Goal: Task Accomplishment & Management: Use online tool/utility

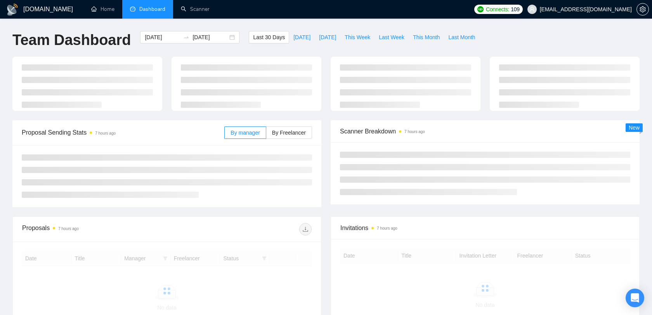
click at [608, 9] on span "[EMAIL_ADDRESS][DOMAIN_NAME]" at bounding box center [586, 9] width 92 height 0
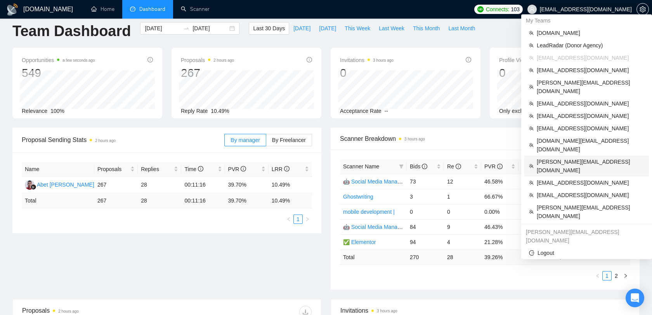
scroll to position [16, 0]
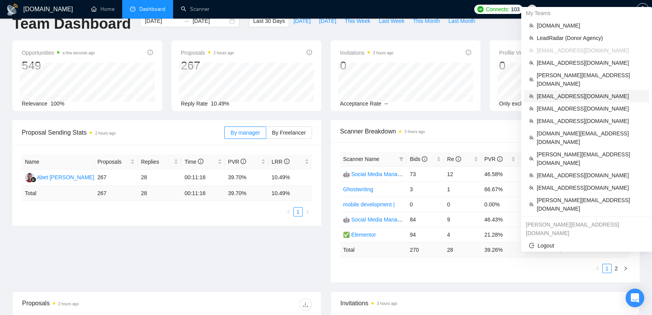
click at [576, 90] on li "[EMAIL_ADDRESS][DOMAIN_NAME]" at bounding box center [586, 96] width 125 height 12
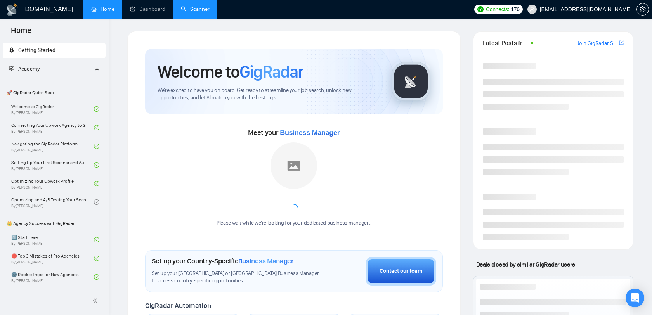
click at [188, 10] on link "Scanner" at bounding box center [195, 9] width 29 height 7
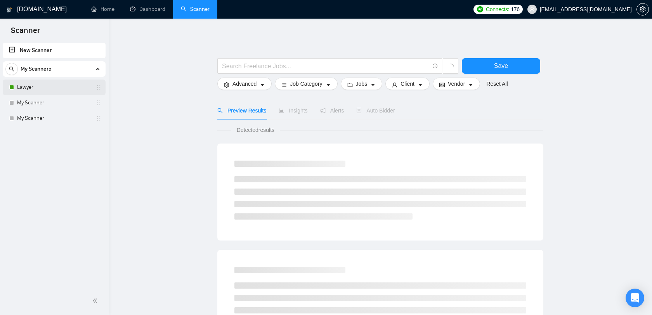
click at [52, 86] on link "Lawyer" at bounding box center [54, 88] width 74 height 16
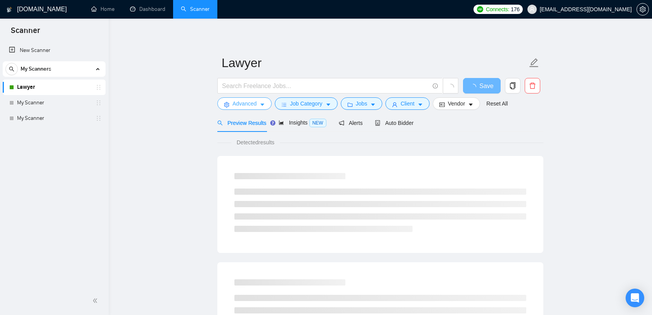
click at [233, 104] on span "Advanced" at bounding box center [244, 103] width 24 height 9
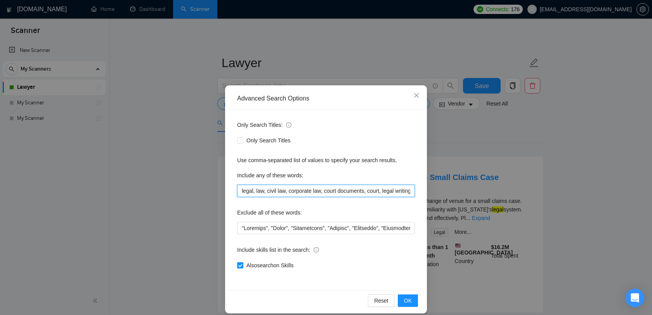
click at [304, 188] on input "legal, law, civil law, corporate law, court documents, court, legal writing, le…" at bounding box center [326, 191] width 178 height 12
click at [418, 97] on icon "close" at bounding box center [416, 95] width 6 height 6
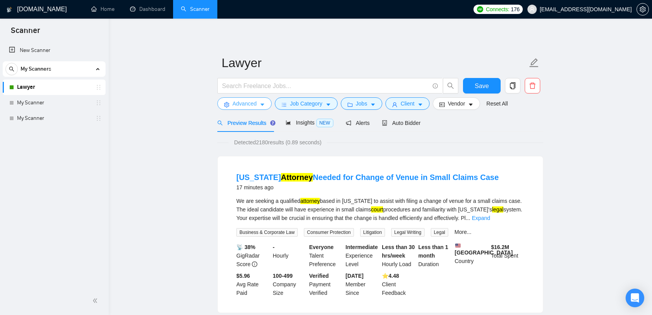
click at [245, 100] on span "Advanced" at bounding box center [244, 103] width 24 height 9
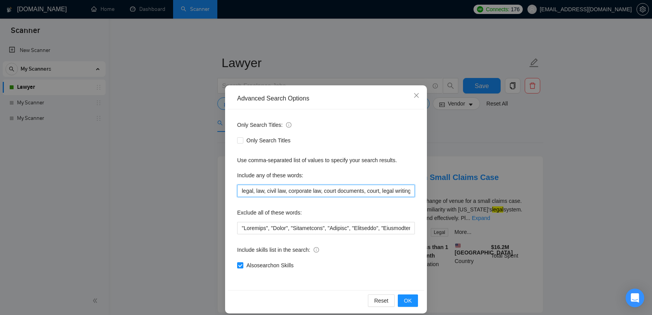
click at [324, 188] on input "legal, law, civil law, corporate law, court documents, court, legal writing, le…" at bounding box center [326, 191] width 178 height 12
click at [416, 93] on icon "close" at bounding box center [416, 95] width 6 height 6
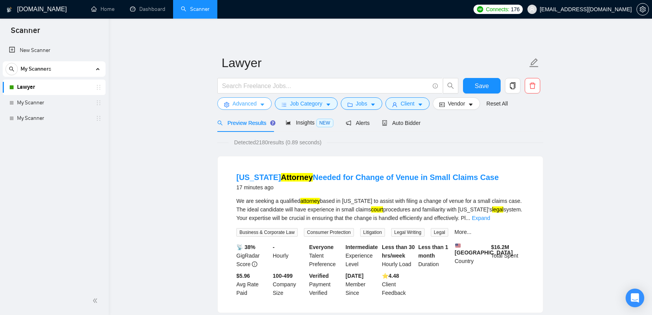
click at [245, 107] on span "Advanced" at bounding box center [244, 103] width 24 height 9
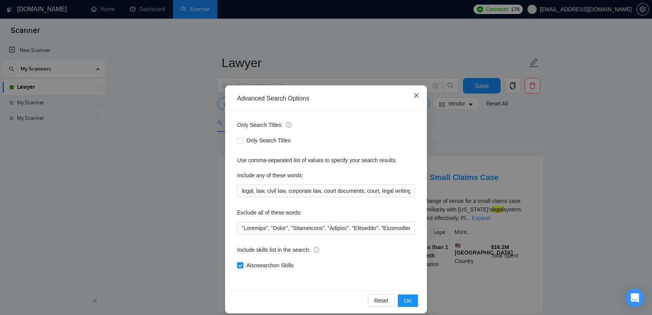
click at [417, 97] on icon "close" at bounding box center [416, 95] width 5 height 5
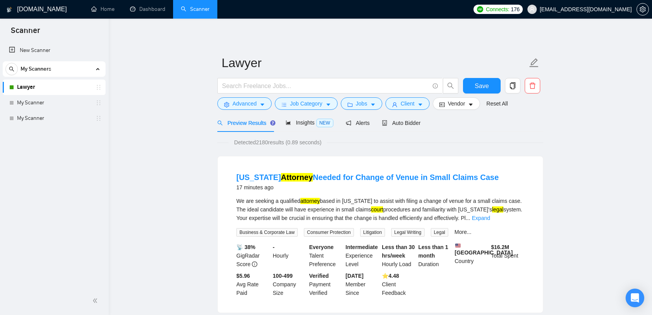
click at [586, 9] on span "[EMAIL_ADDRESS][DOMAIN_NAME]" at bounding box center [586, 9] width 92 height 0
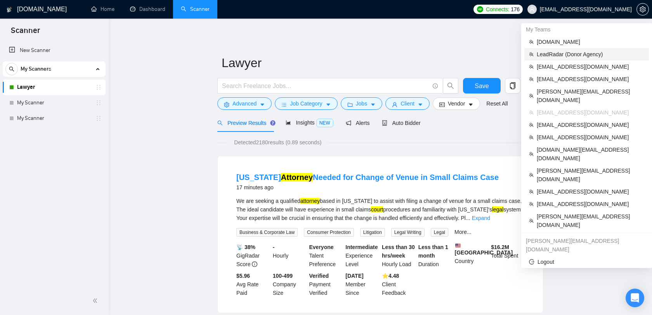
click at [564, 50] on span "LeadRadar (Donor Agency)" at bounding box center [590, 54] width 107 height 9
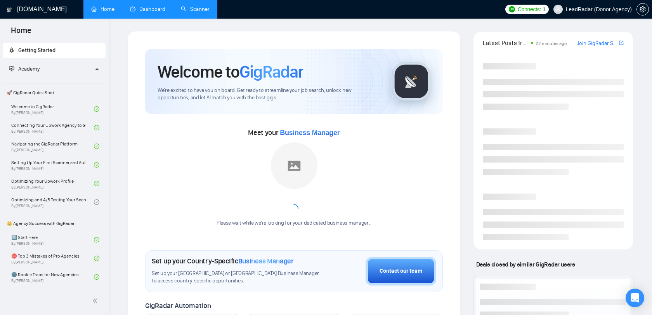
click at [143, 18] on li "Dashboard" at bounding box center [147, 9] width 51 height 19
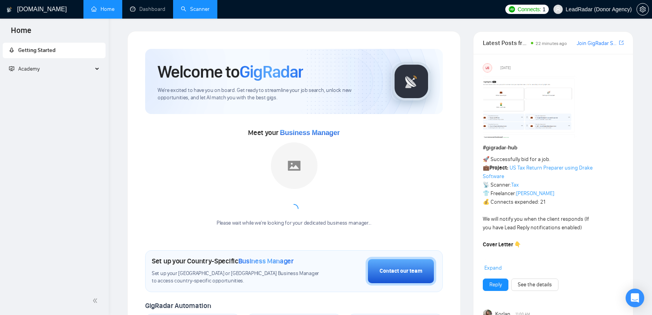
click at [198, 6] on link "Scanner" at bounding box center [195, 9] width 29 height 7
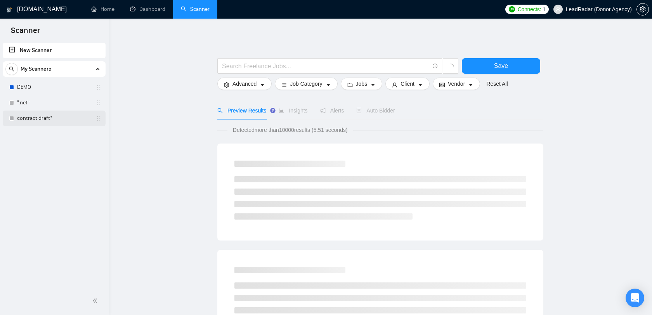
click at [52, 114] on link "contract draft*" at bounding box center [54, 119] width 74 height 16
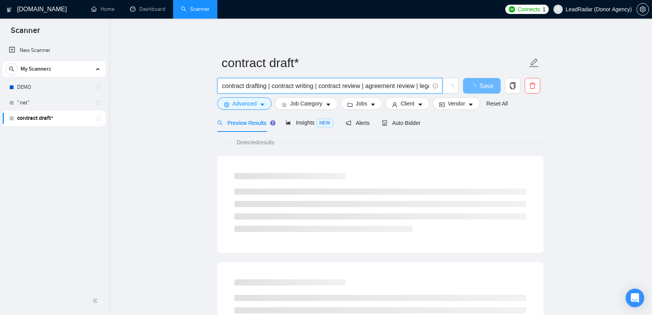
click at [400, 82] on input "contract drafting | contract writing | contract review | agreement review | leg…" at bounding box center [325, 86] width 207 height 10
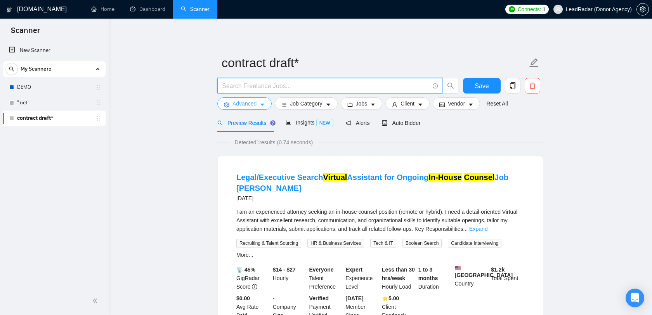
click at [267, 102] on button "Advanced" at bounding box center [244, 103] width 54 height 12
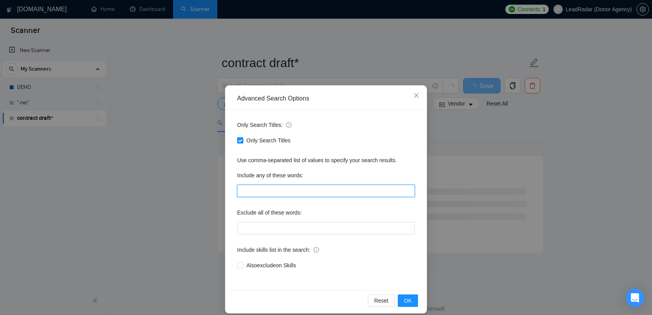
click at [270, 194] on input "text" at bounding box center [326, 191] width 178 height 12
paste input "contract drafting, contract writing, contract review, agreement review, legal a…"
type input "contract drafting, contract writing, contract review, agreement review, legal a…"
click at [279, 144] on span "Only Search Titles" at bounding box center [268, 140] width 50 height 9
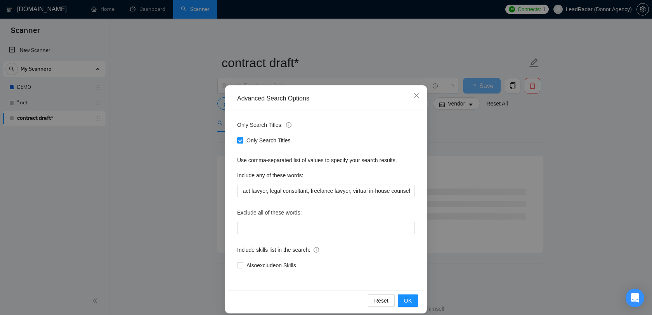
click at [242, 143] on input "Only Search Titles" at bounding box center [239, 139] width 5 height 5
click at [410, 298] on span "OK" at bounding box center [408, 300] width 8 height 9
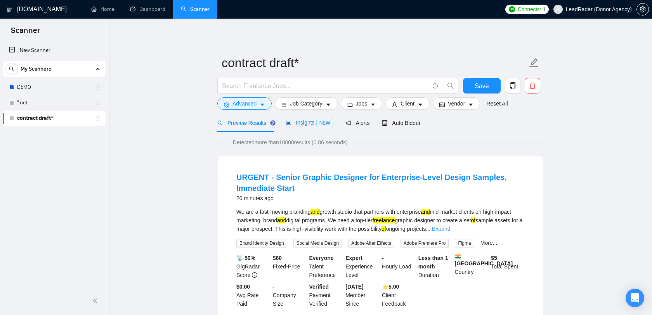
click at [312, 122] on span "Insights NEW" at bounding box center [309, 122] width 47 height 6
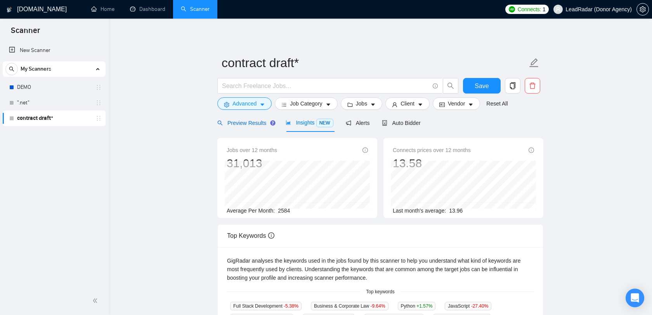
click at [263, 121] on span "Preview Results" at bounding box center [245, 123] width 56 height 6
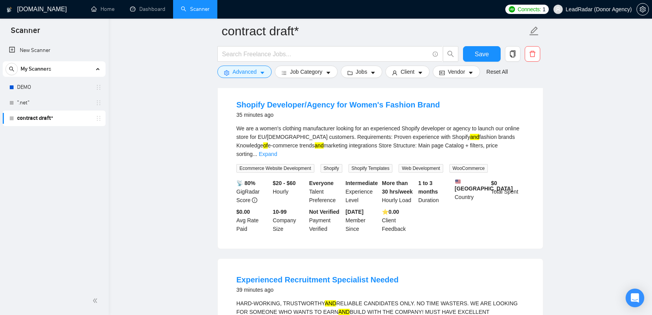
scroll to position [409, 0]
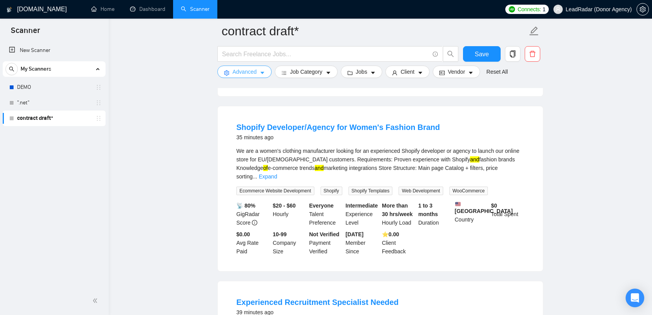
click at [255, 69] on span "Advanced" at bounding box center [244, 72] width 24 height 9
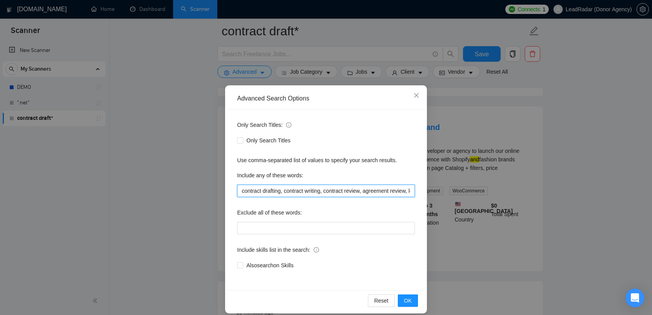
click at [249, 189] on input "contract drafting, contract writing, contract review, agreement review, legal a…" at bounding box center [326, 191] width 178 height 12
click at [242, 189] on input "contract drafting, contract writing, contract review, agreement review, legal a…" at bounding box center [326, 191] width 178 height 12
drag, startPoint x: 244, startPoint y: 192, endPoint x: 473, endPoint y: 195, distance: 228.5
click at [473, 195] on div "Advanced Search Options Only Search Titles: Only Search Titles Use comma-separa…" at bounding box center [326, 157] width 652 height 315
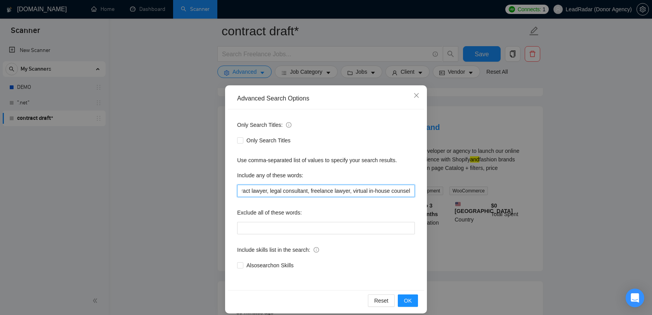
click at [376, 189] on input "contract drafting, contract writing, contract review, agreement review, legal a…" at bounding box center [326, 191] width 178 height 12
drag, startPoint x: 363, startPoint y: 191, endPoint x: 232, endPoint y: 192, distance: 131.5
click at [231, 192] on div "Only Search Titles: Only Search Titles Use comma-separated list of values to sp…" at bounding box center [326, 199] width 196 height 181
click at [281, 144] on span "Only Search Titles" at bounding box center [268, 140] width 50 height 9
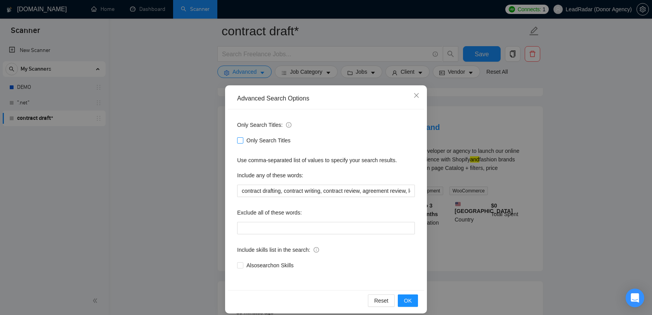
click at [242, 143] on input "Only Search Titles" at bounding box center [239, 139] width 5 height 5
checkbox input "true"
click at [414, 298] on button "OK" at bounding box center [408, 300] width 20 height 12
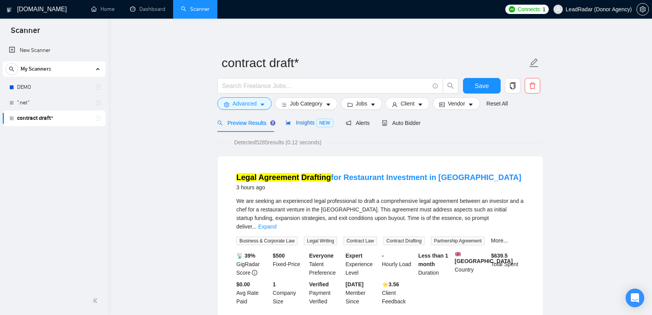
click at [293, 119] on span "Insights NEW" at bounding box center [309, 122] width 47 height 6
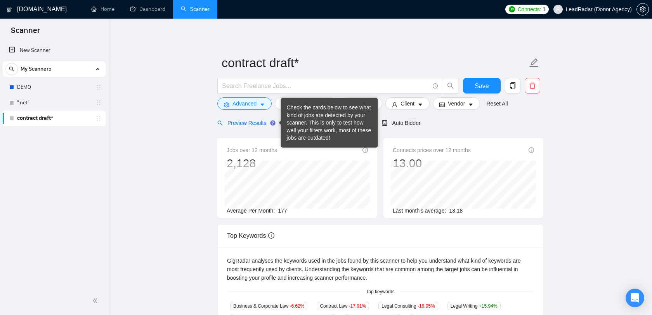
click at [257, 125] on span "Preview Results" at bounding box center [245, 123] width 56 height 6
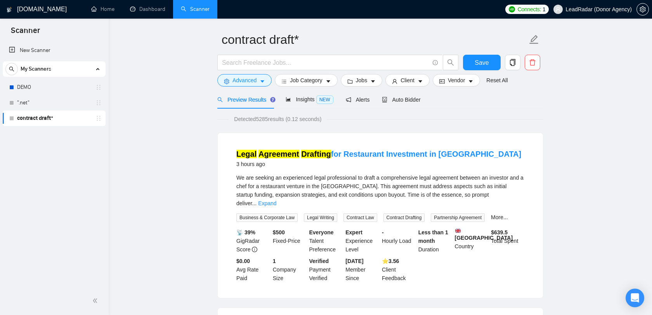
scroll to position [25, 0]
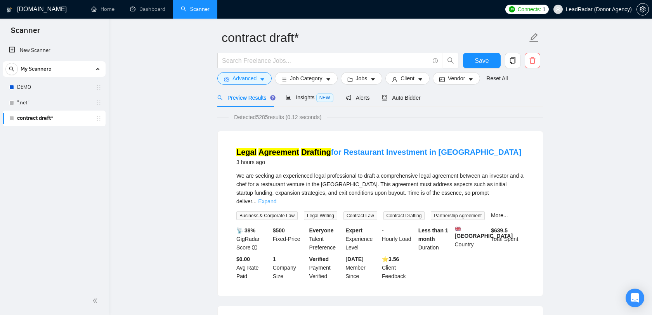
click at [276, 198] on link "Expand" at bounding box center [267, 201] width 18 height 6
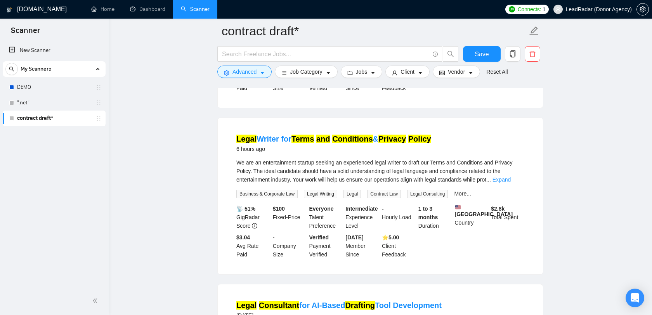
scroll to position [236, 0]
click at [511, 183] on link "Expand" at bounding box center [501, 180] width 18 height 6
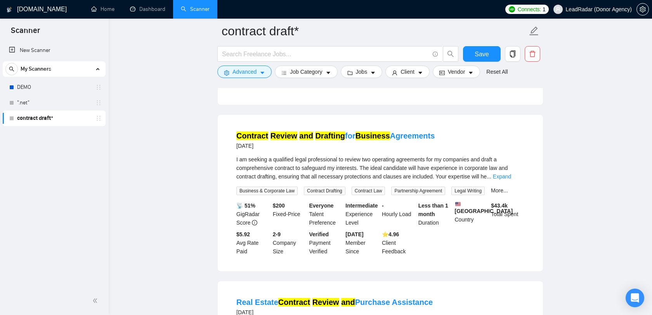
scroll to position [591, 0]
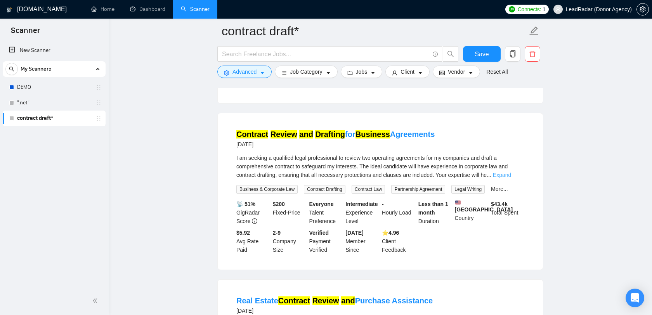
click at [510, 178] on link "Expand" at bounding box center [502, 175] width 18 height 6
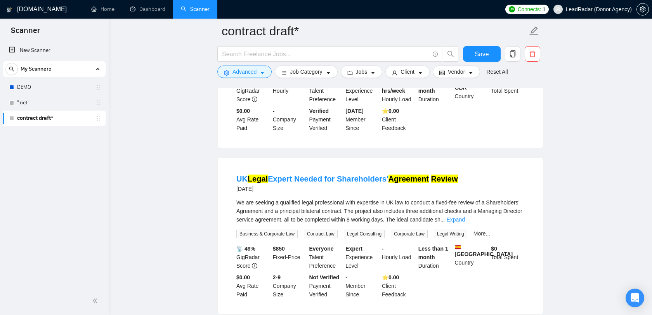
scroll to position [1600, 0]
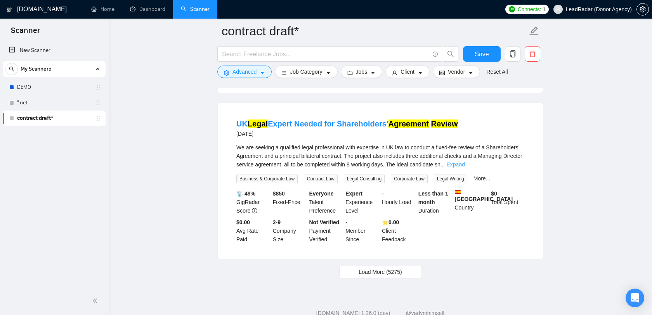
click at [465, 168] on link "Expand" at bounding box center [456, 164] width 18 height 6
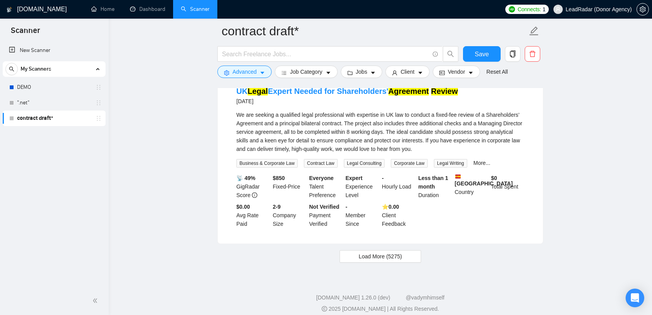
scroll to position [1672, 0]
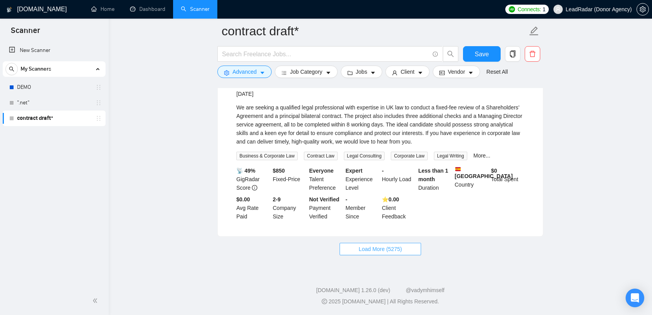
click at [379, 254] on button "Load More (5275)" at bounding box center [379, 249] width 81 height 12
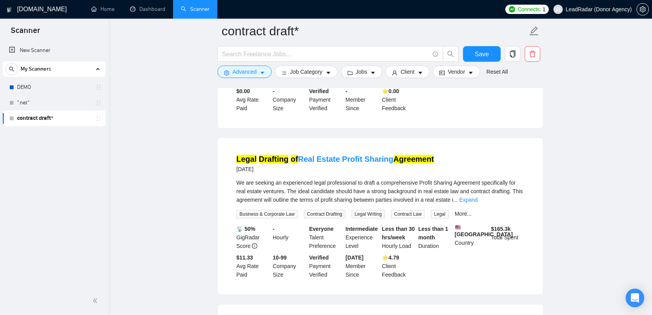
scroll to position [2611, 0]
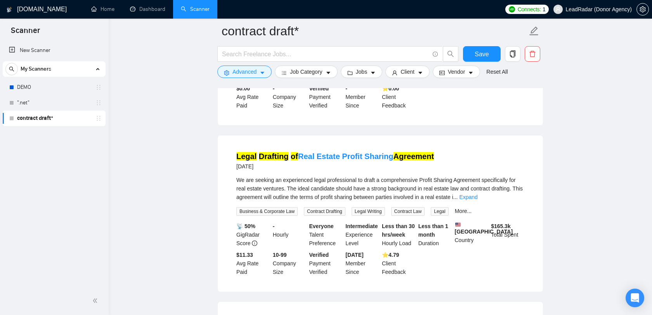
click at [513, 201] on div "We are seeking an experienced legal professional to draft a comprehensive Profi…" at bounding box center [380, 189] width 288 height 26
click at [477, 200] on link "Expand" at bounding box center [468, 197] width 18 height 6
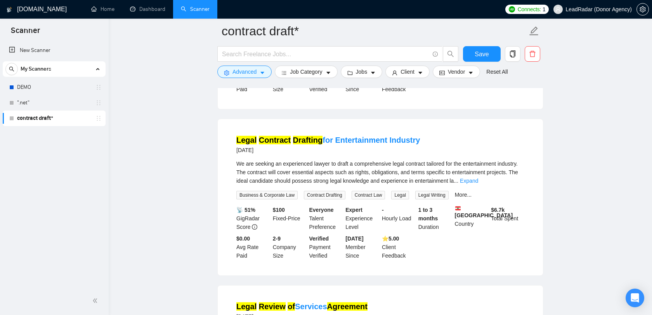
scroll to position [2817, 0]
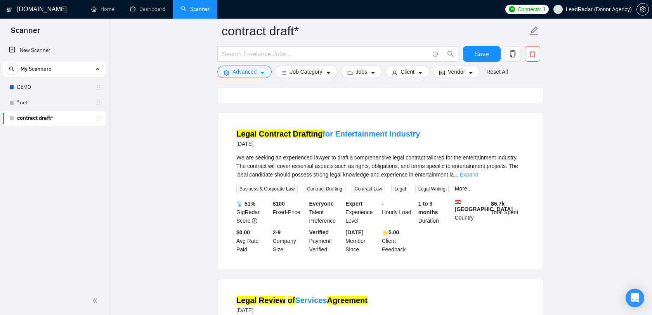
click at [478, 178] on link "Expand" at bounding box center [469, 174] width 18 height 6
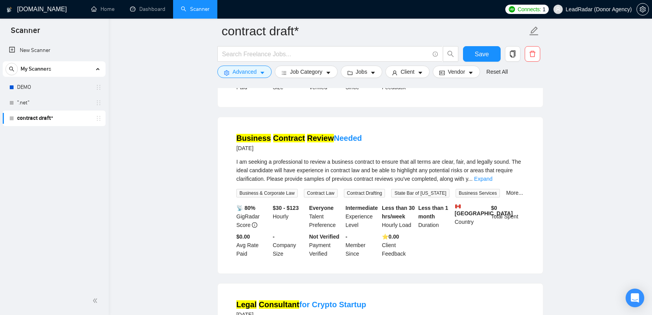
scroll to position [3167, 0]
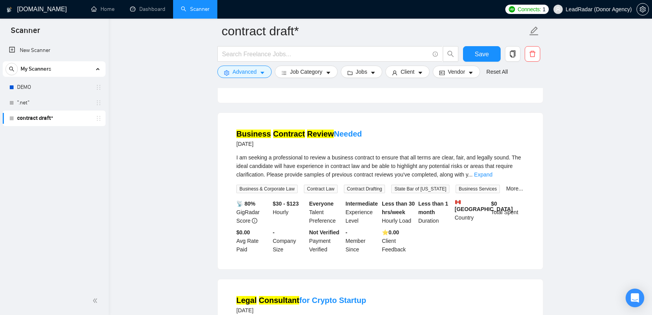
click at [522, 179] on div "I am seeking a professional to review a business contract to ensure that all te…" at bounding box center [380, 166] width 288 height 26
click at [492, 178] on link "Expand" at bounding box center [483, 174] width 18 height 6
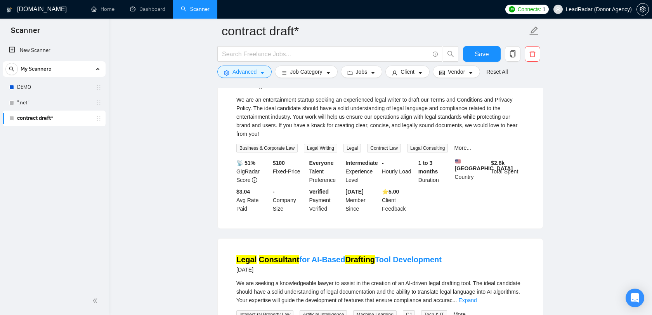
scroll to position [0, 0]
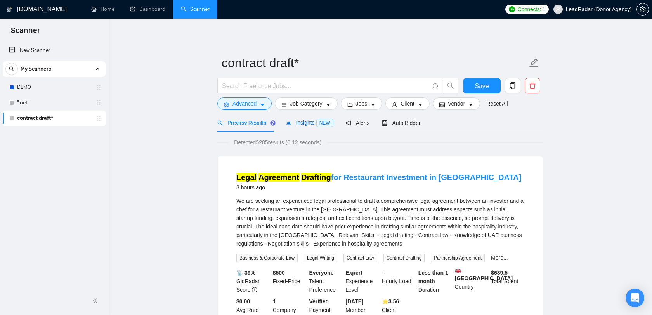
click at [309, 123] on span "Insights NEW" at bounding box center [309, 122] width 47 height 6
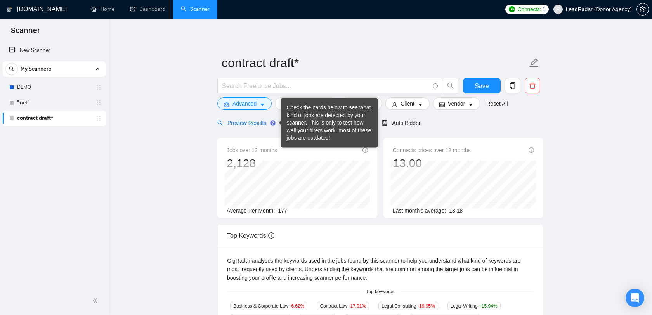
click at [259, 121] on span "Preview Results" at bounding box center [245, 123] width 56 height 6
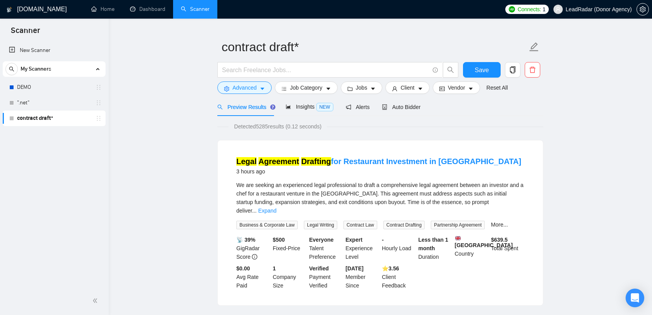
scroll to position [14, 0]
